Goal: Check status: Check status

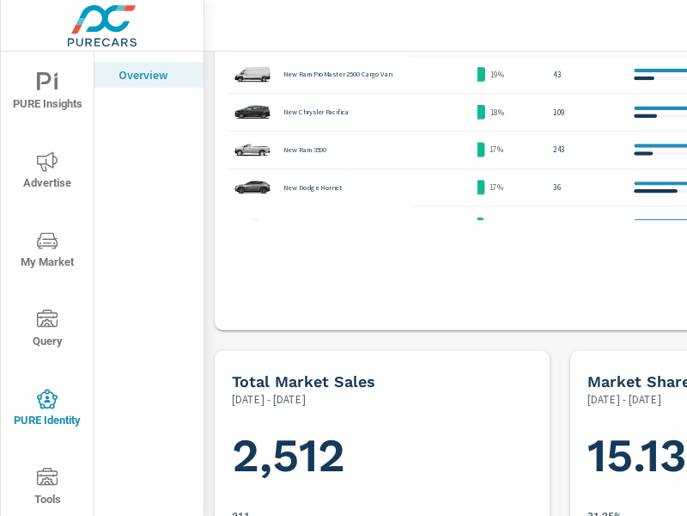
scroll to position [1547, 0]
